Goal: Navigation & Orientation: Find specific page/section

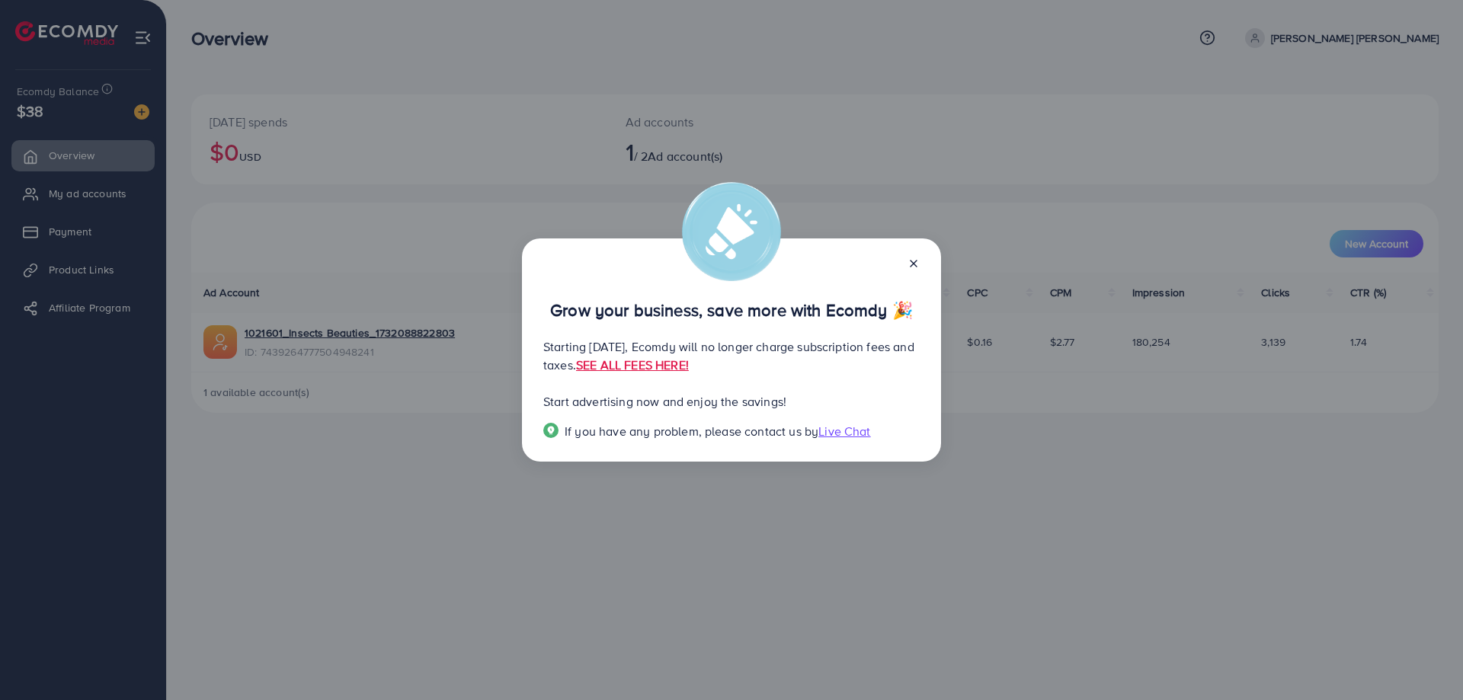
click at [902, 263] on div at bounding box center [907, 263] width 24 height 18
click at [906, 263] on div at bounding box center [907, 263] width 24 height 18
click at [905, 259] on div at bounding box center [907, 263] width 24 height 18
click at [914, 263] on line at bounding box center [914, 264] width 6 height 6
